Goal: Task Accomplishment & Management: Manage account settings

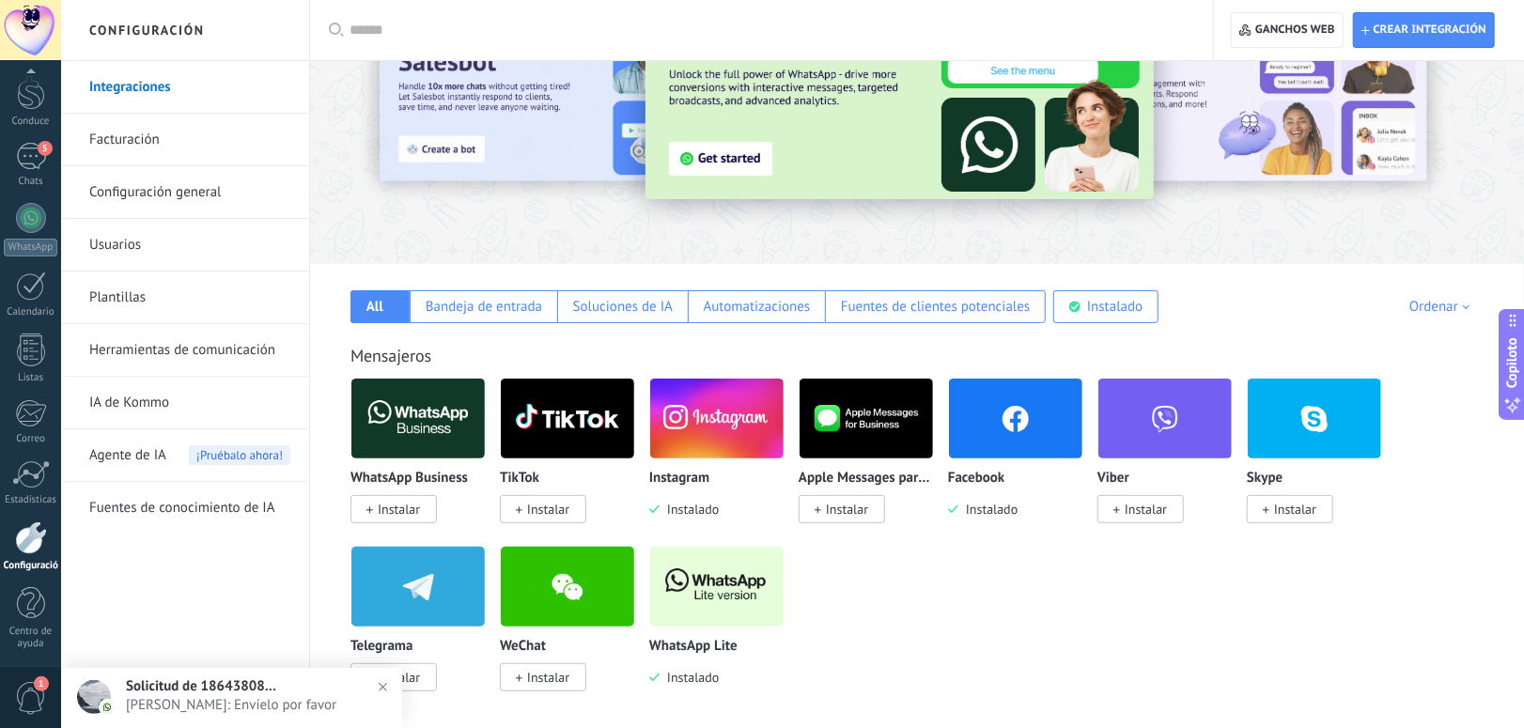
scroll to position [125, 0]
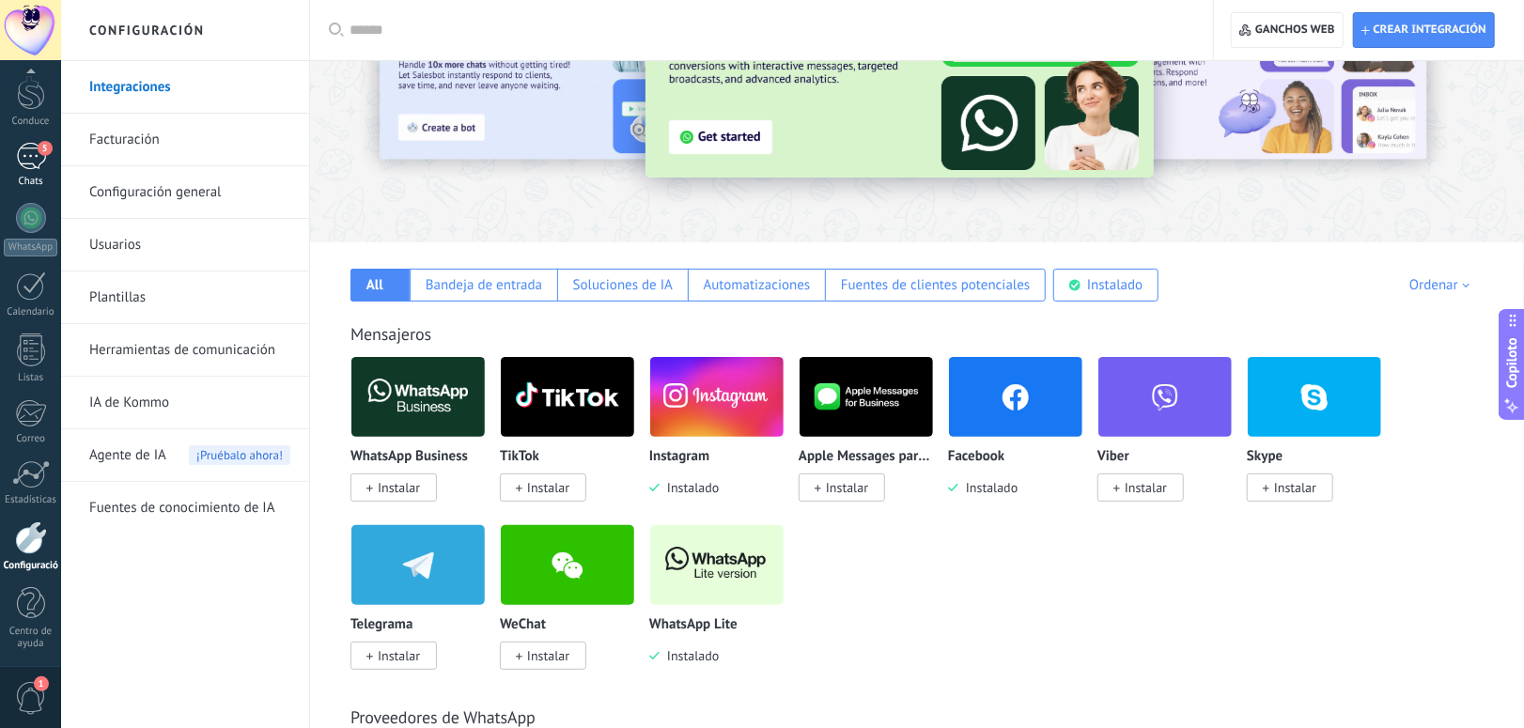
click at [36, 158] on div "5" at bounding box center [31, 156] width 30 height 27
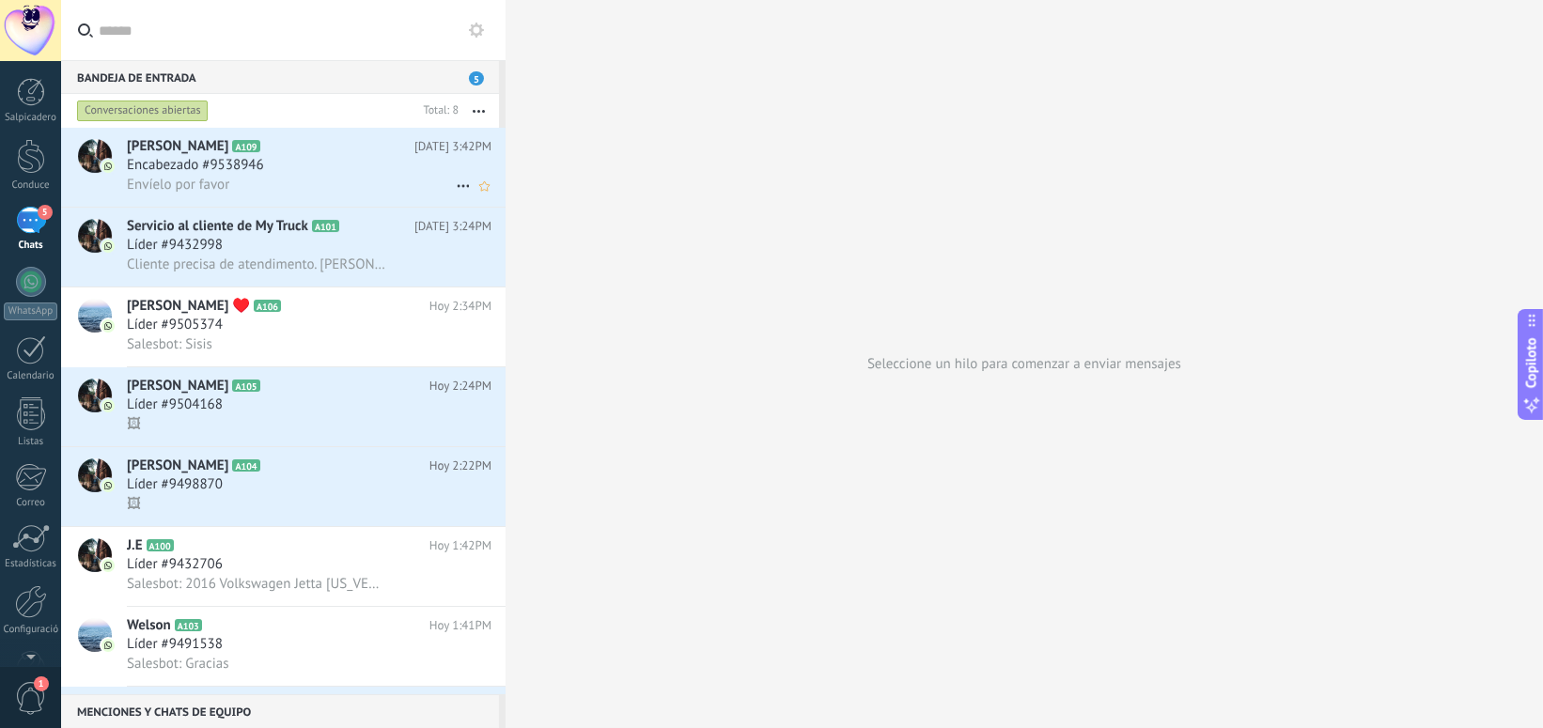
click at [315, 163] on div "Encabezado #9538946" at bounding box center [309, 165] width 365 height 19
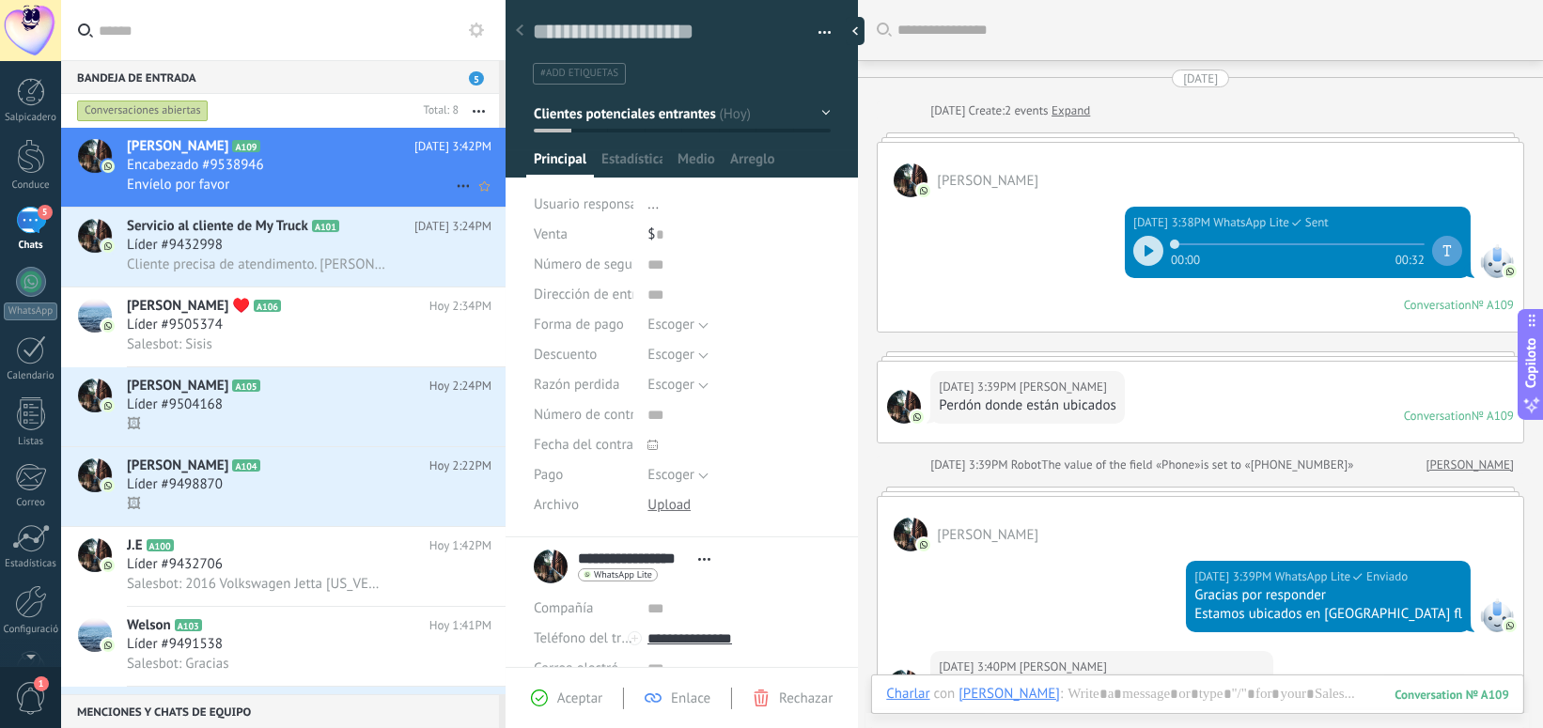
scroll to position [560, 0]
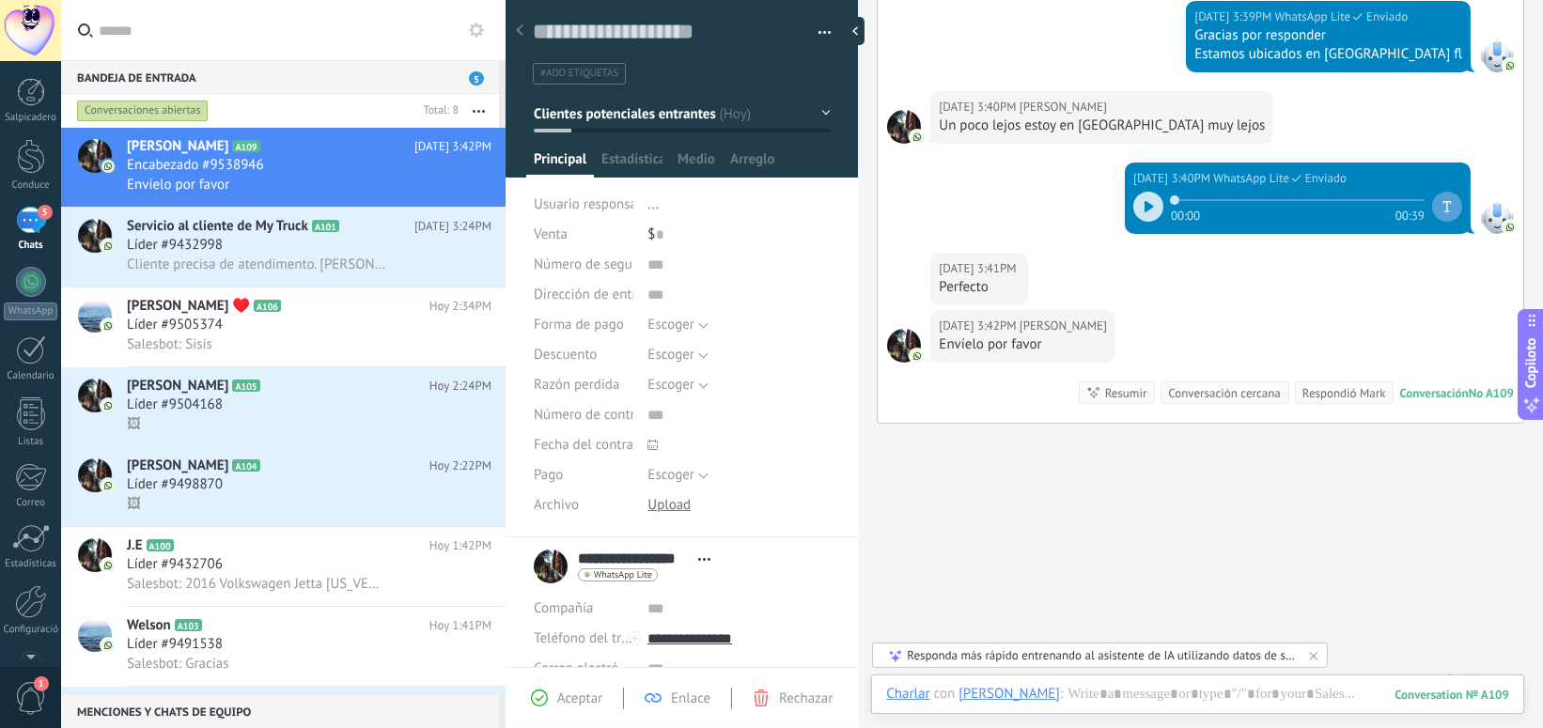
click at [1144, 201] on icon at bounding box center [1148, 206] width 8 height 11
click at [1144, 204] on icon at bounding box center [1148, 206] width 8 height 11
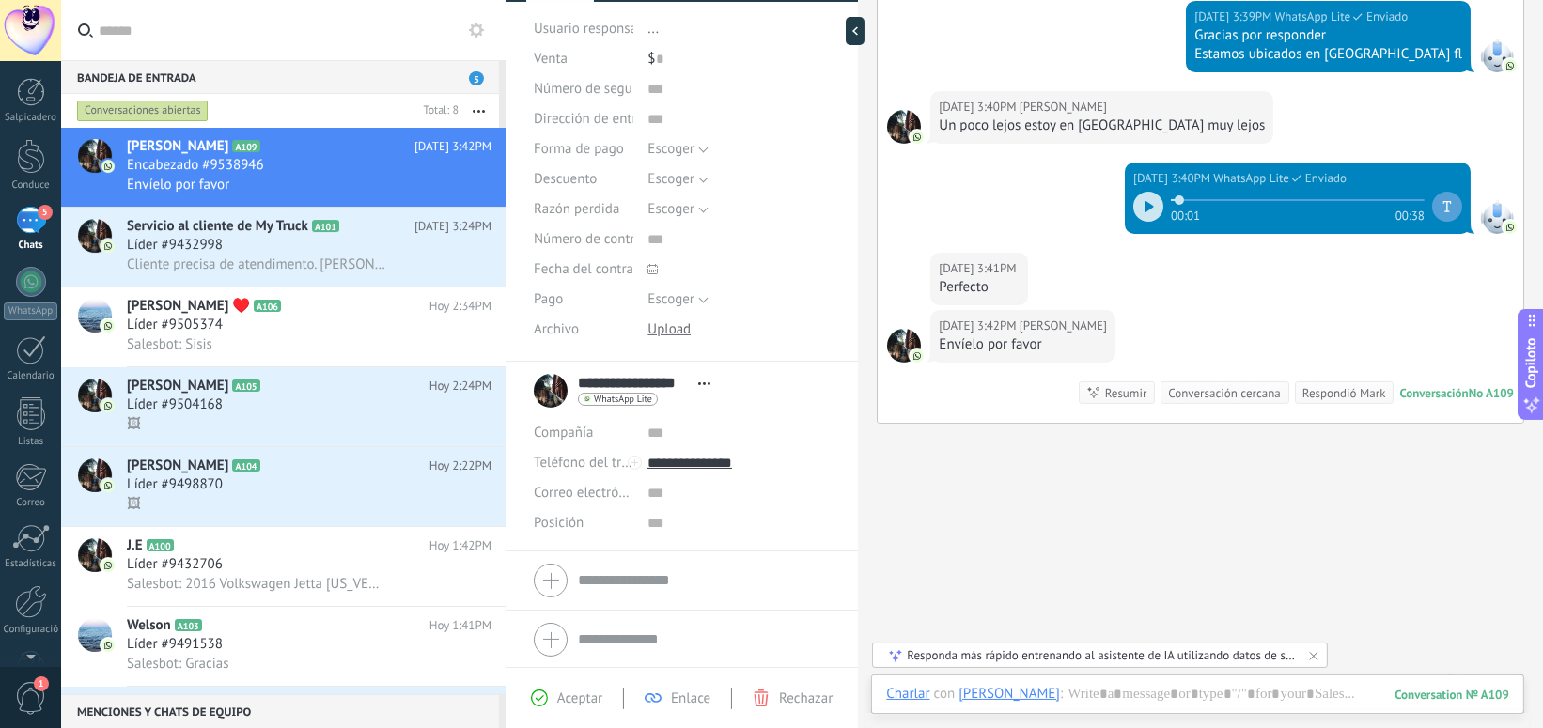
scroll to position [178, 0]
click at [257, 248] on div "Líder #9432998" at bounding box center [309, 245] width 365 height 19
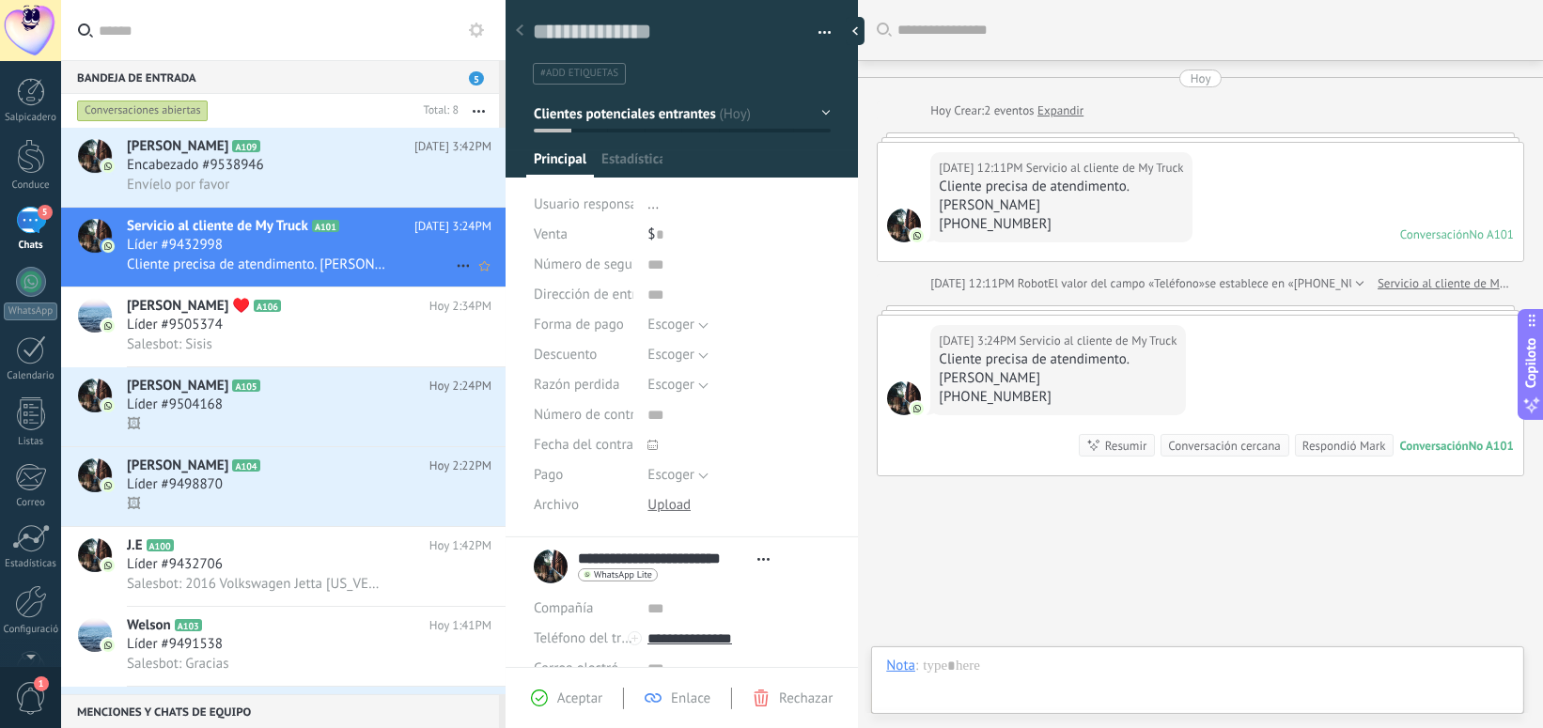
scroll to position [74, 0]
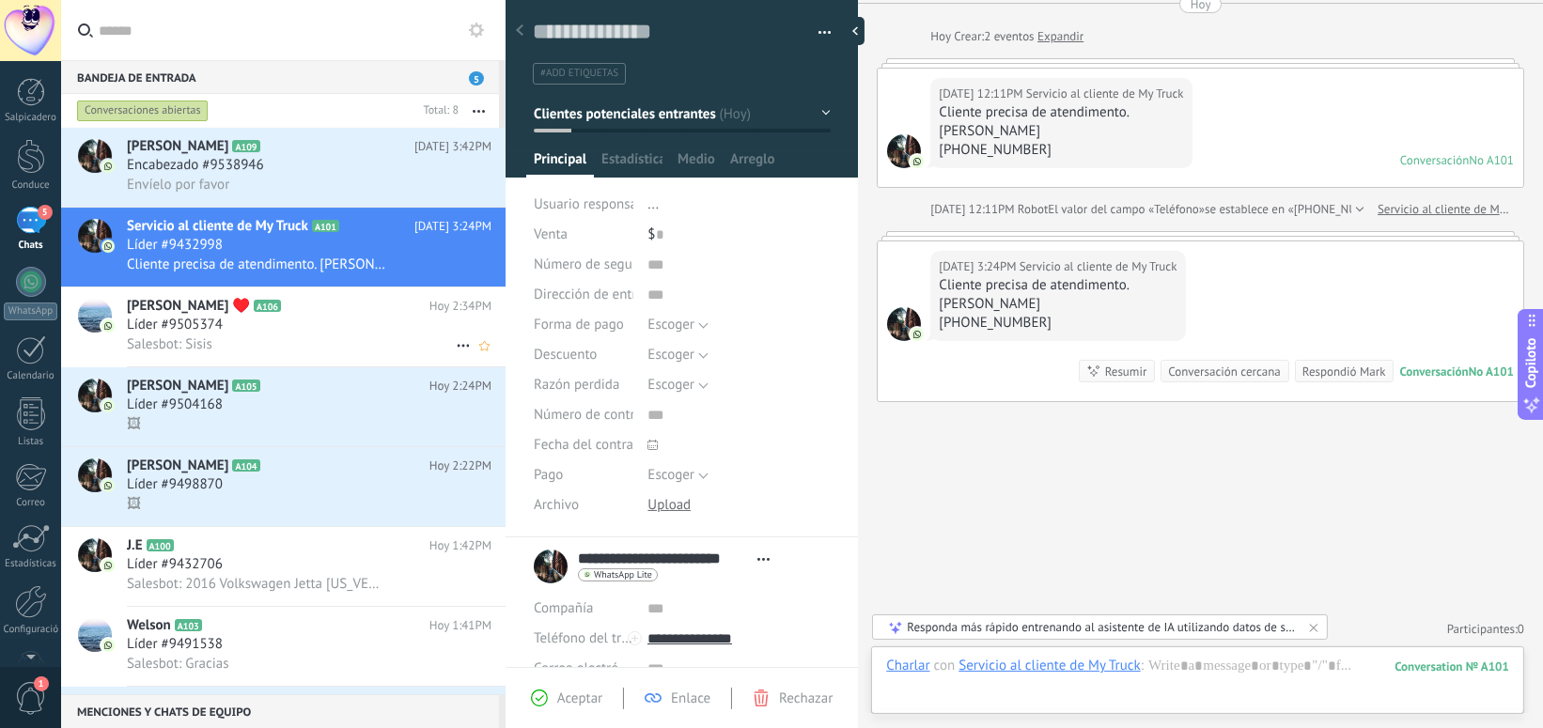
click at [279, 337] on div "Salesbot: Sisis" at bounding box center [309, 344] width 365 height 20
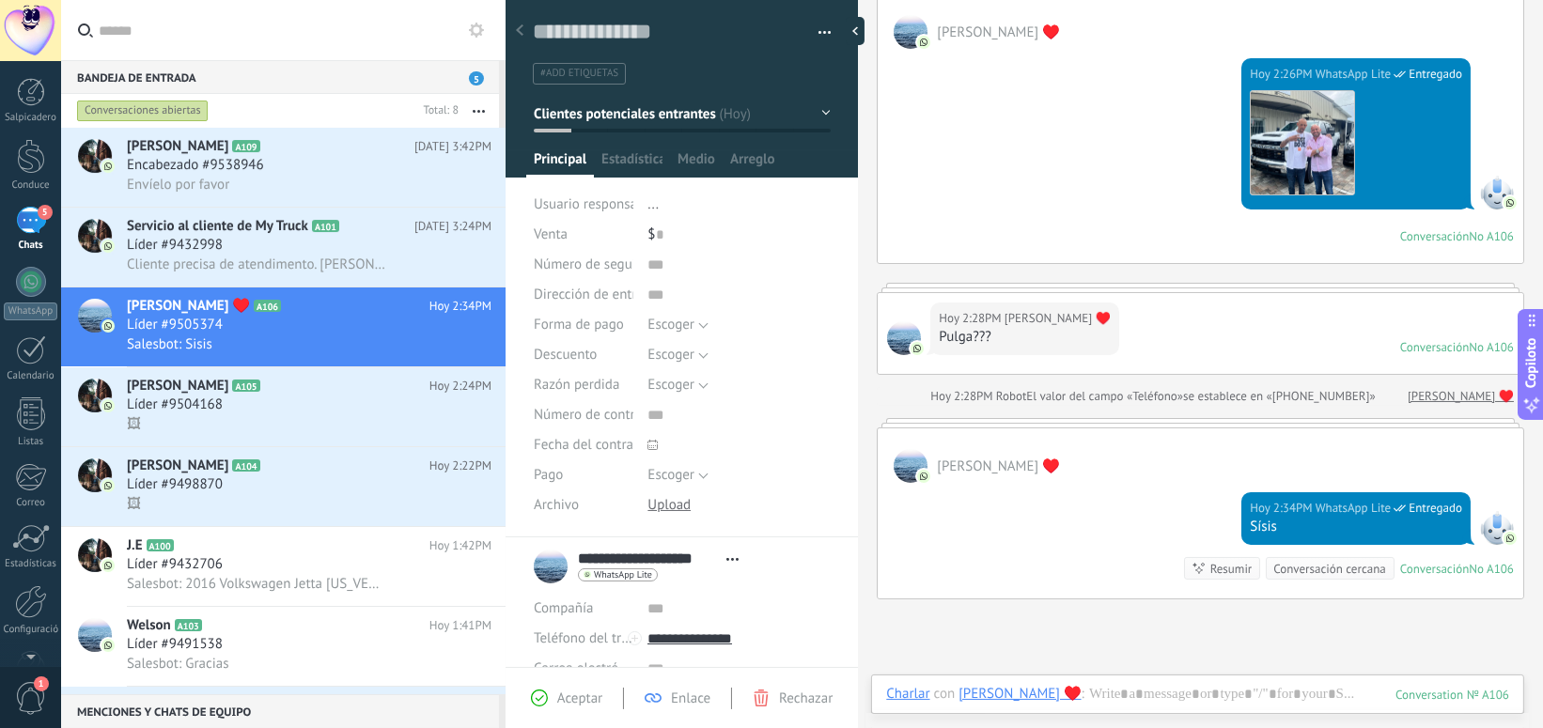
scroll to position [345, 0]
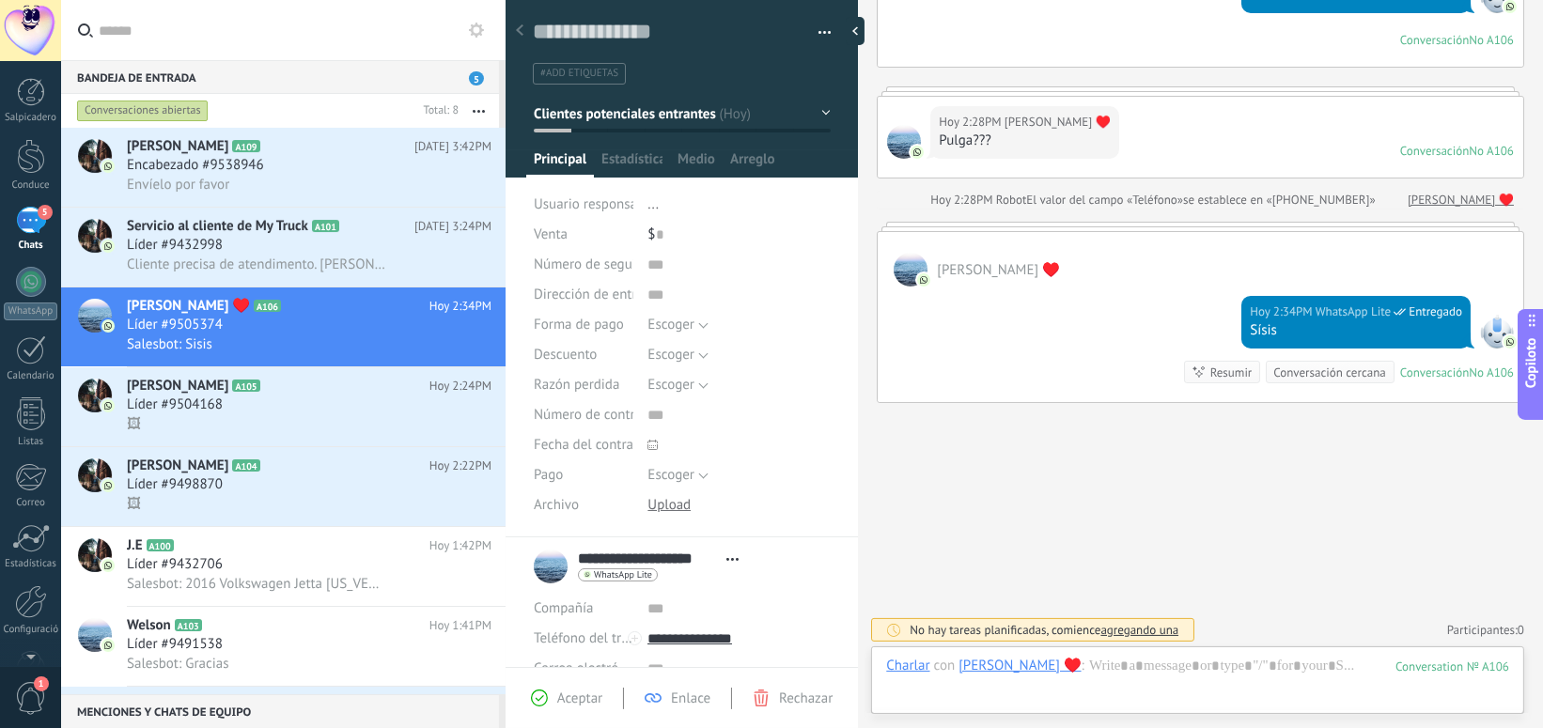
click at [1109, 342] on div "[DATE] 2:34PM WhatsApp Lite Entregado Sísis Conversación No A106 Conversation №…" at bounding box center [1201, 345] width 646 height 116
click at [278, 406] on div "Líder #9504168" at bounding box center [309, 405] width 365 height 19
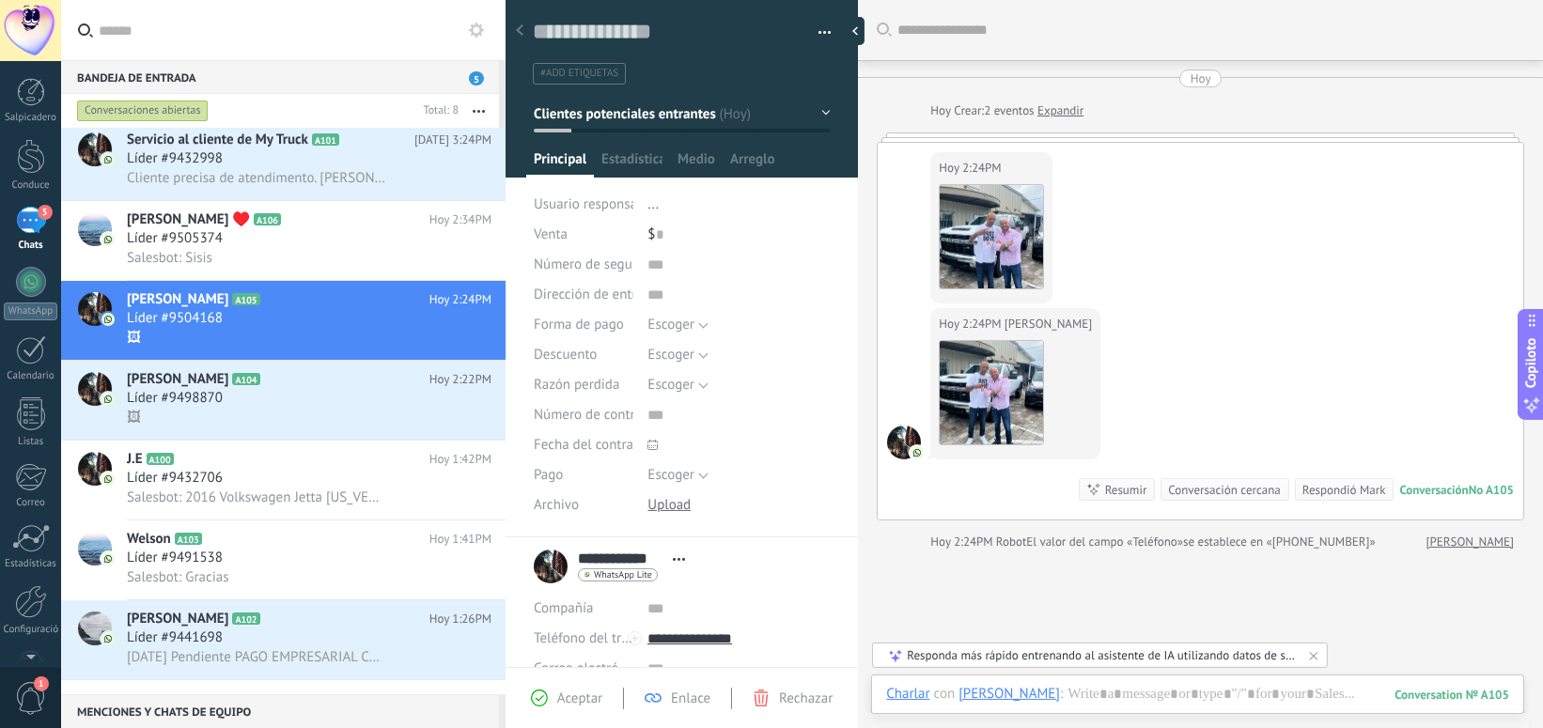
click at [34, 27] on div at bounding box center [30, 30] width 61 height 61
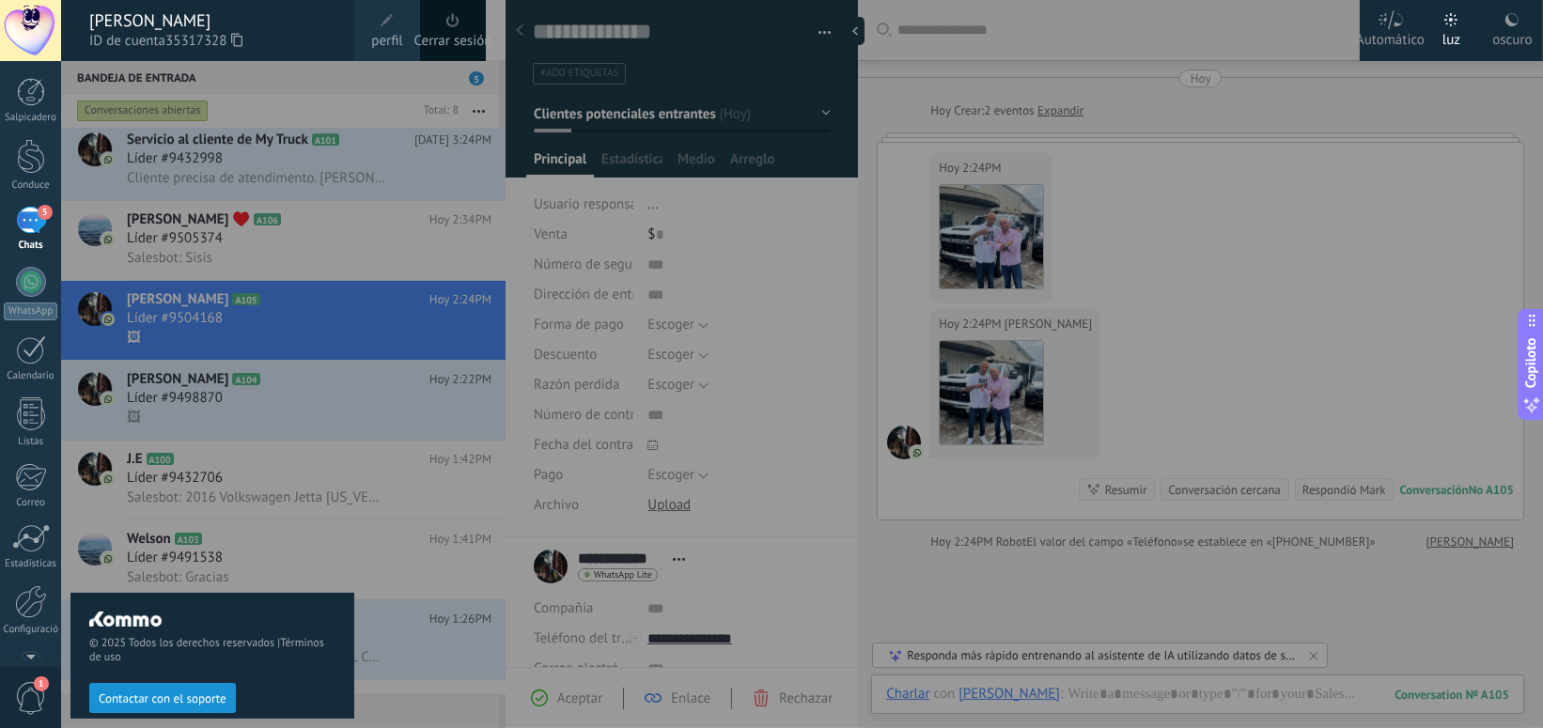
click at [377, 27] on span at bounding box center [387, 20] width 21 height 21
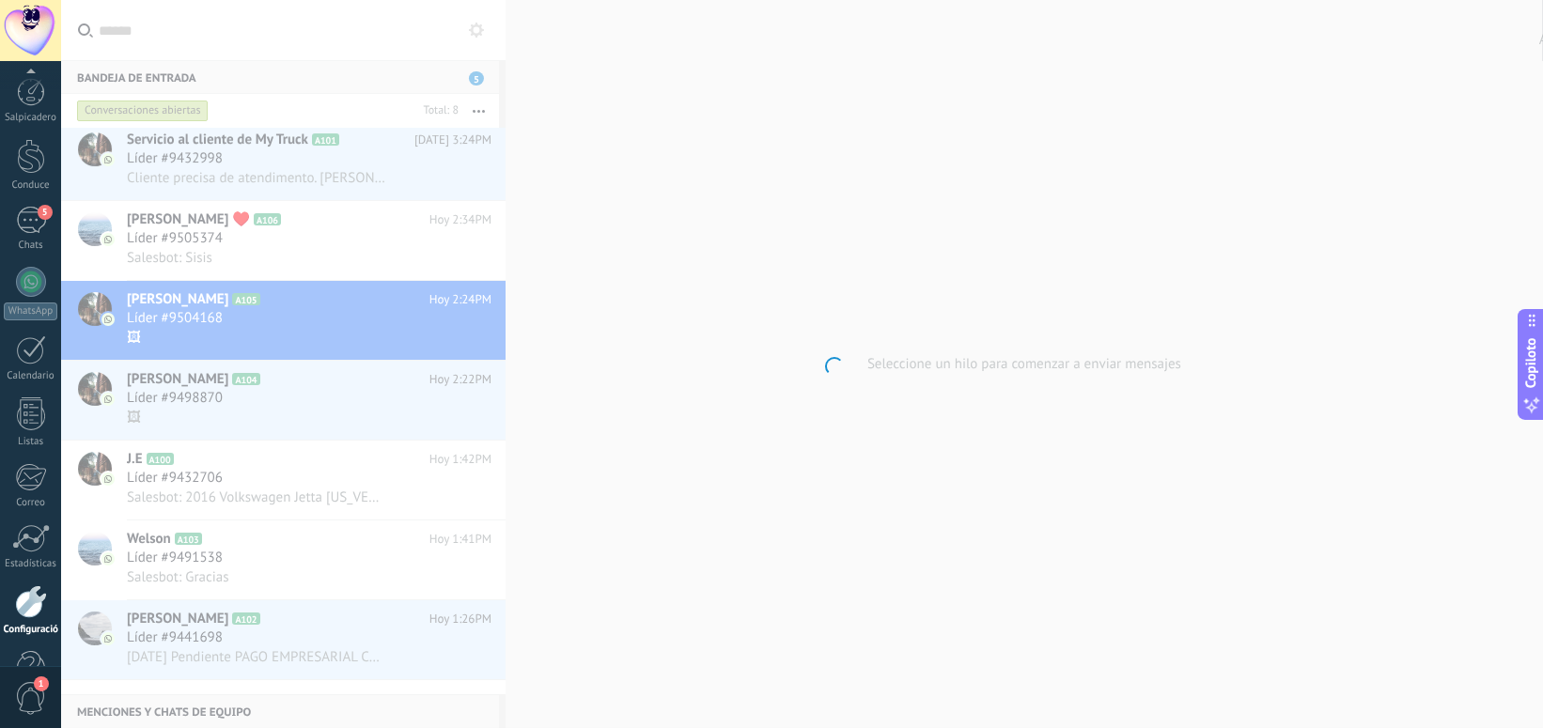
scroll to position [64, 0]
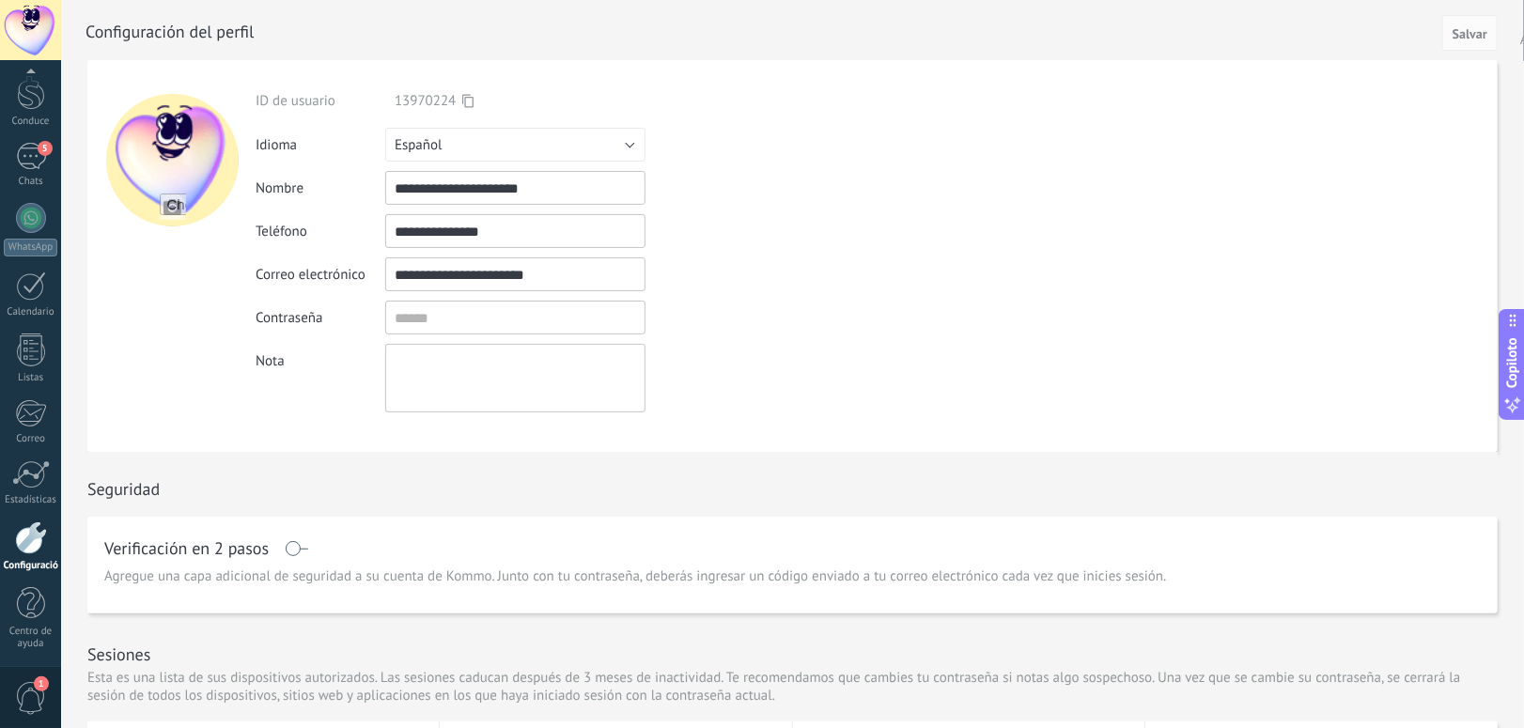
click at [172, 170] on div at bounding box center [172, 160] width 132 height 132
click at [175, 208] on input "file" at bounding box center [173, 207] width 26 height 26
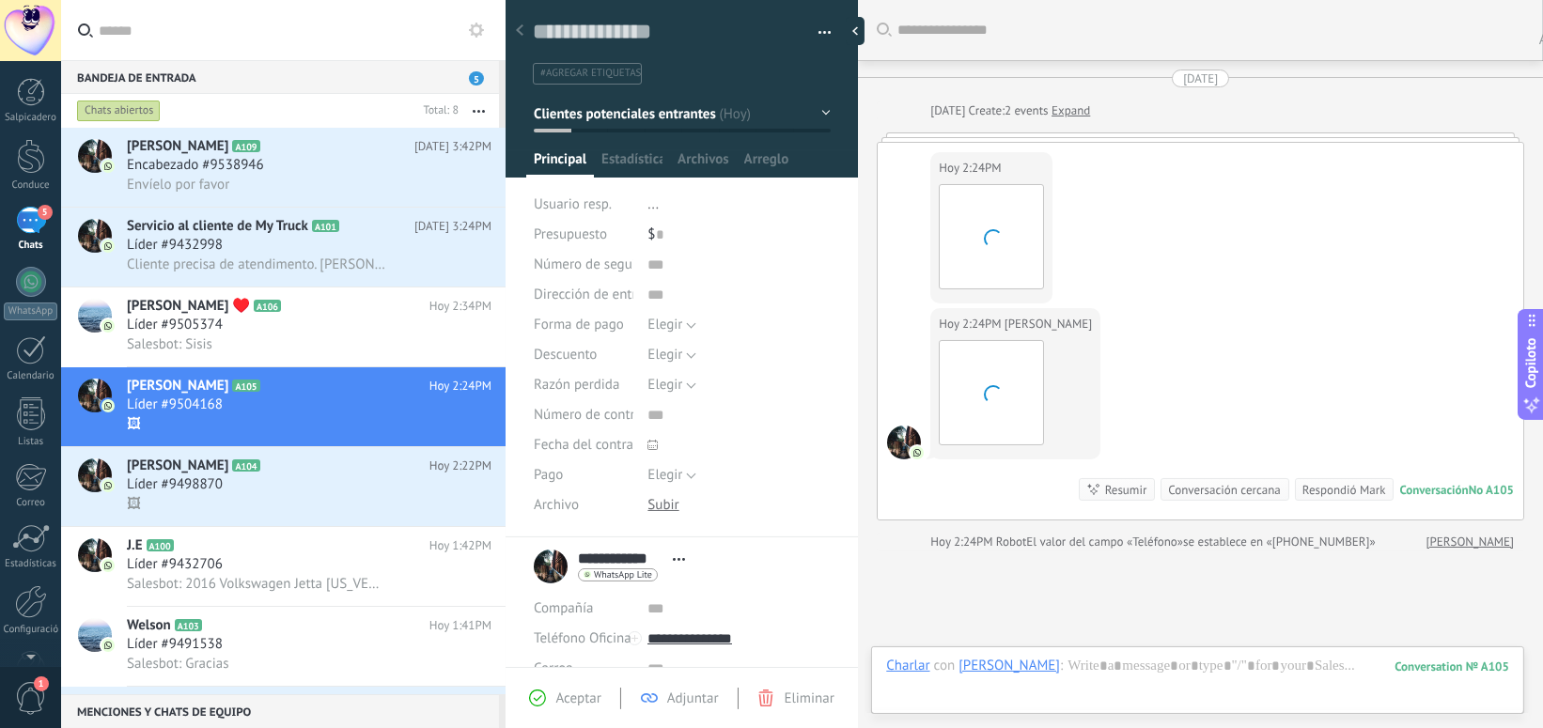
scroll to position [149, 0]
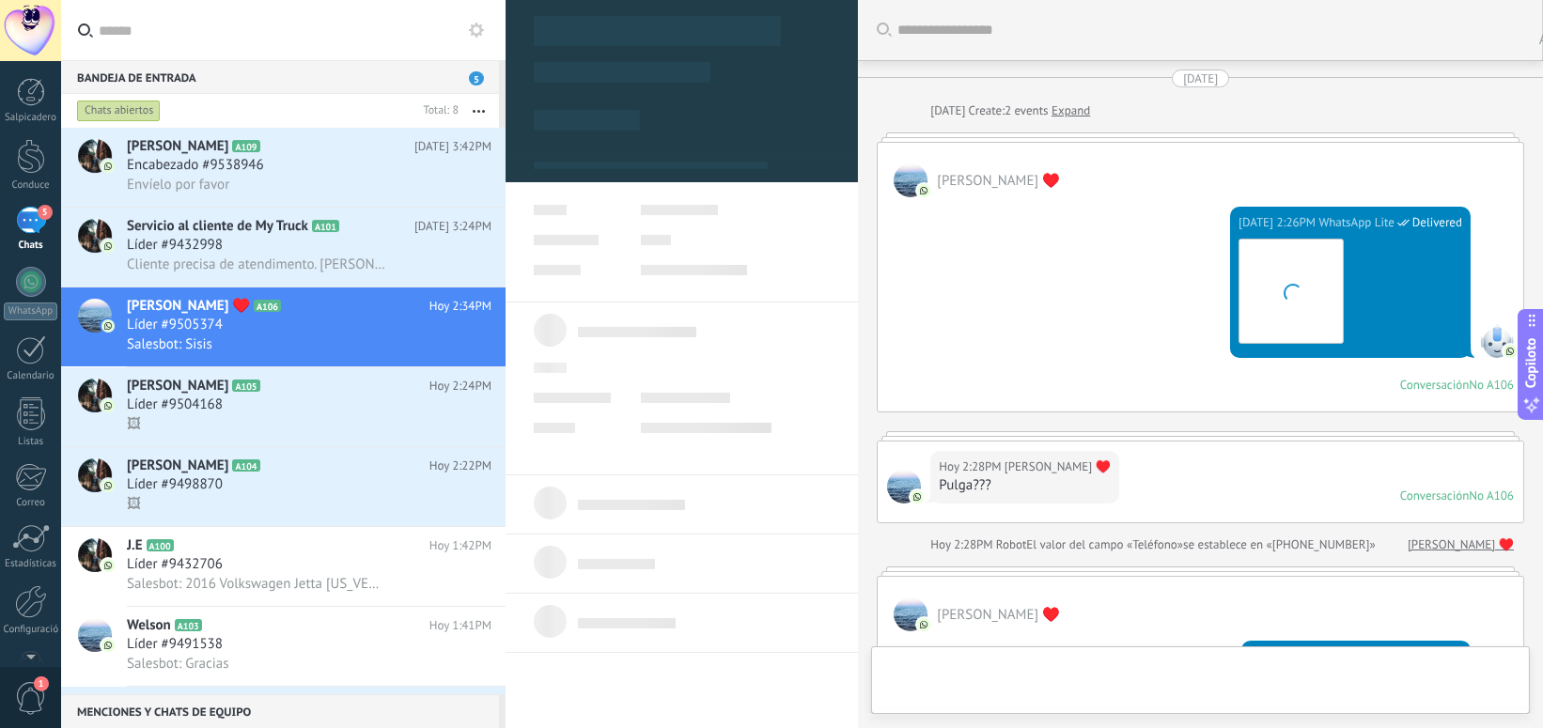
type textarea "**********"
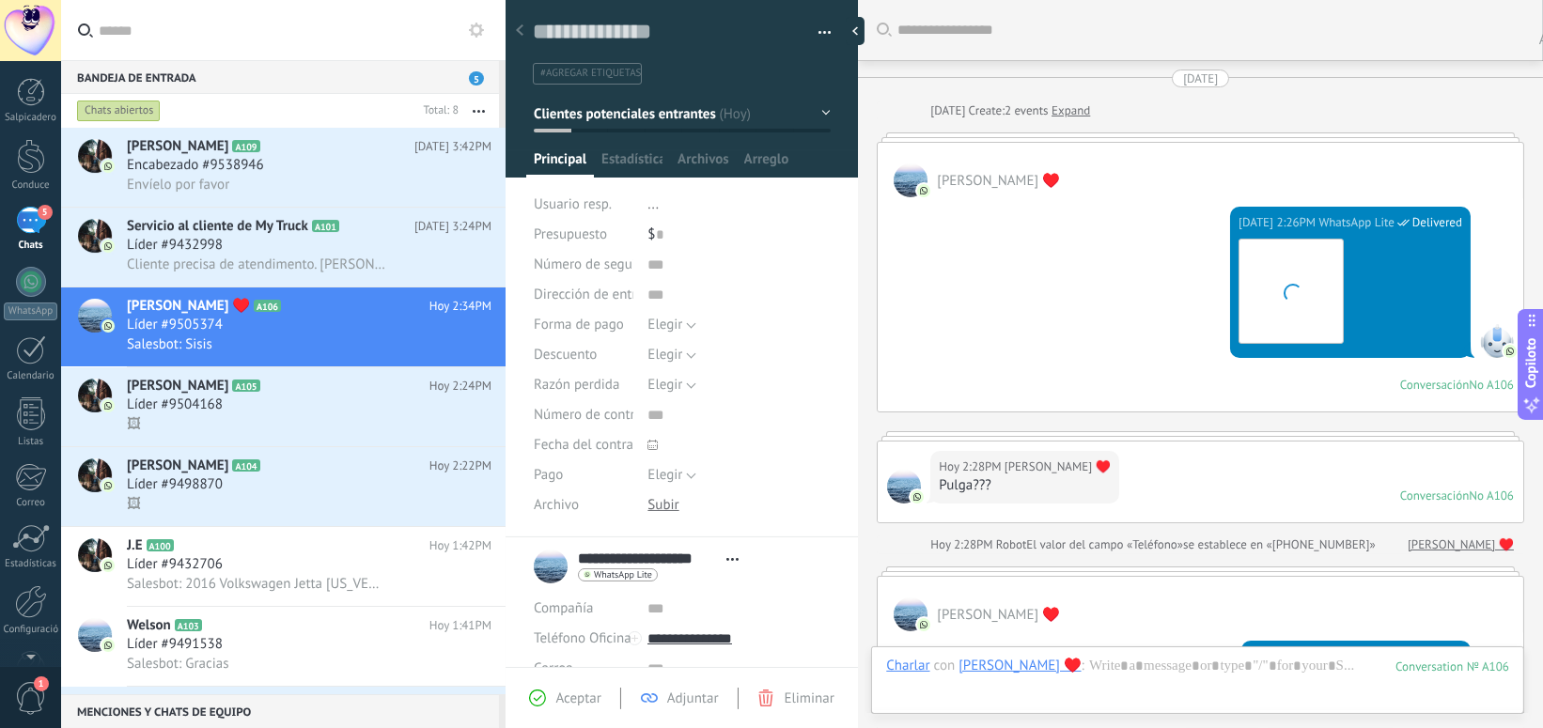
scroll to position [345, 0]
